Goal: Task Accomplishment & Management: Use online tool/utility

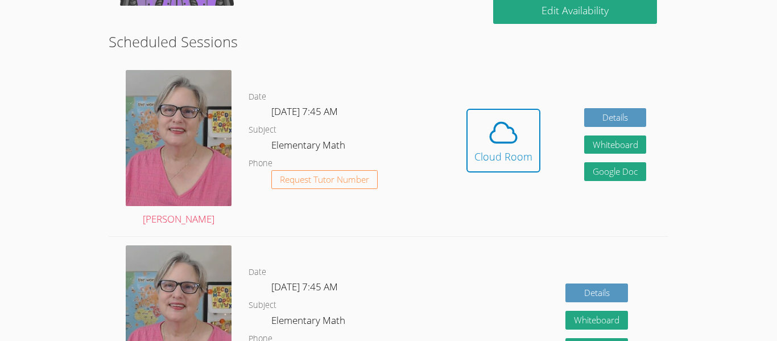
scroll to position [292, 0]
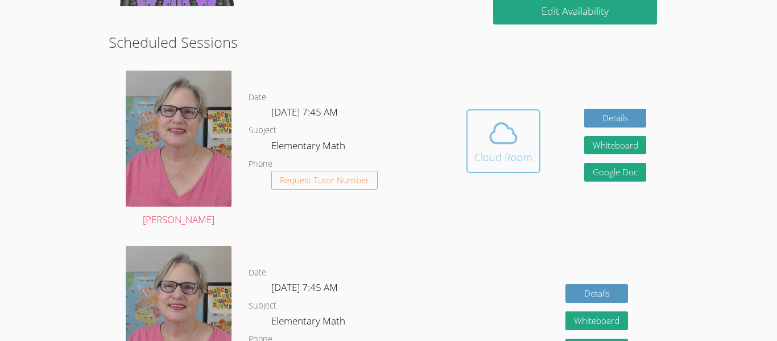
click at [509, 146] on icon at bounding box center [504, 133] width 32 height 32
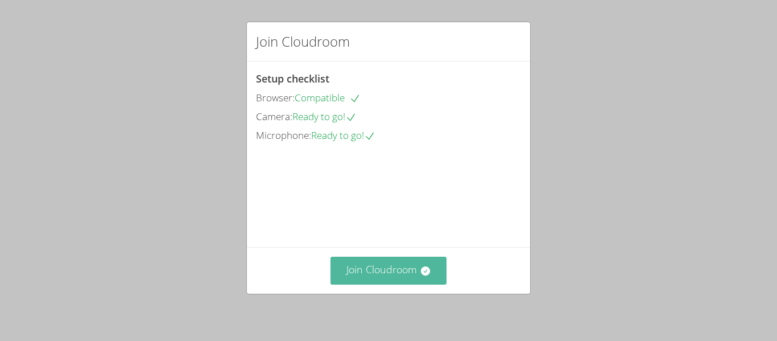
click at [373, 280] on button "Join Cloudroom" at bounding box center [389, 271] width 117 height 28
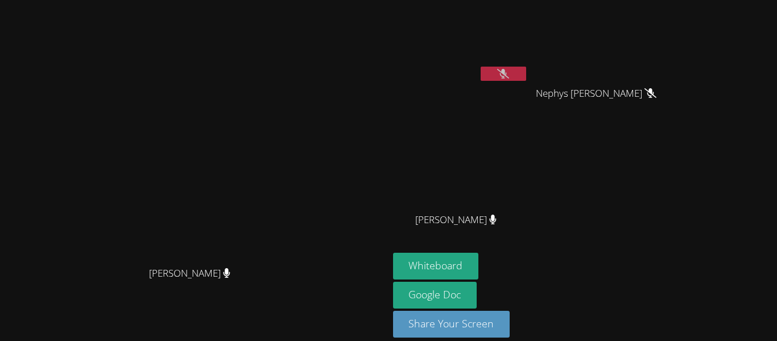
click at [509, 73] on icon at bounding box center [503, 74] width 12 height 10
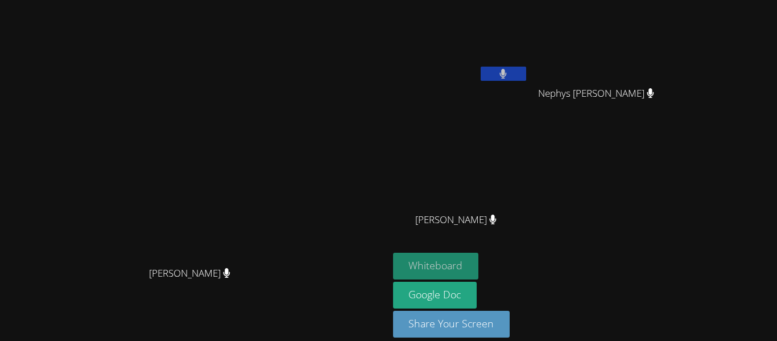
click at [479, 263] on button "Whiteboard" at bounding box center [436, 266] width 86 height 27
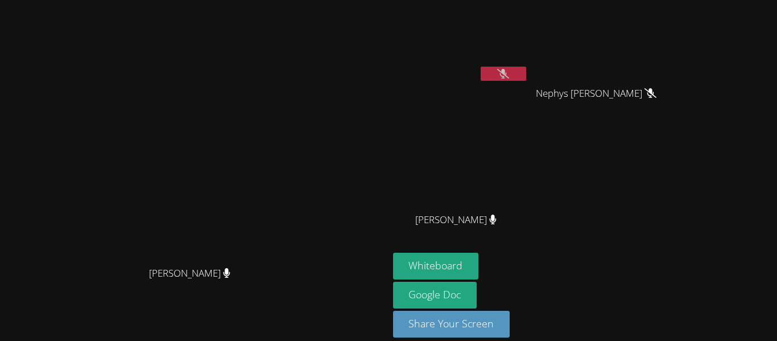
click at [526, 68] on button at bounding box center [504, 74] width 46 height 14
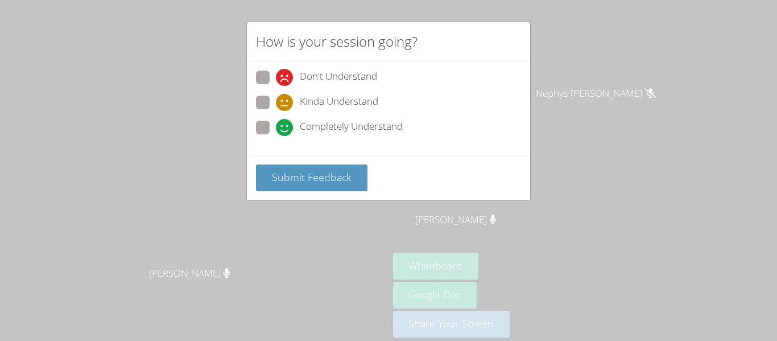
click at [276, 111] on span at bounding box center [276, 111] width 0 height 0
click at [276, 100] on input "Kinda Understand" at bounding box center [281, 101] width 10 height 10
radio input "true"
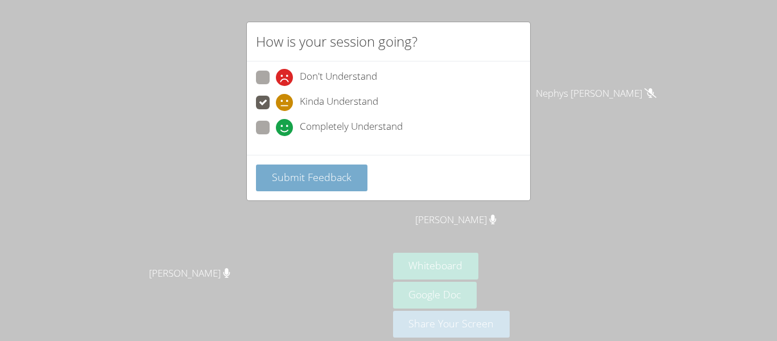
click at [303, 171] on span "Submit Feedback" at bounding box center [312, 177] width 80 height 14
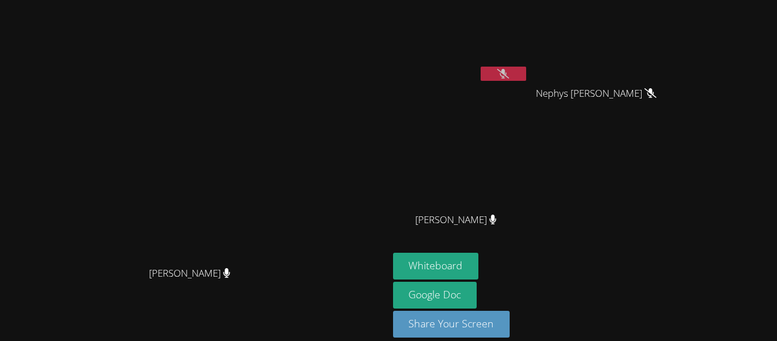
click at [526, 67] on button at bounding box center [504, 74] width 46 height 14
